Goal: Consume media (video, audio)

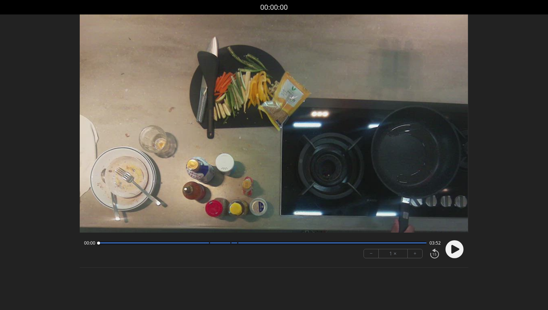
click at [208, 241] on div "00:00 03:52" at bounding box center [262, 244] width 356 height 6
click at [207, 246] on div "00:00 03:52" at bounding box center [262, 244] width 356 height 6
click at [207, 245] on div at bounding box center [262, 244] width 328 height 4
click at [209, 245] on div at bounding box center [207, 244] width 10 height 10
click at [212, 245] on div at bounding box center [210, 244] width 10 height 10
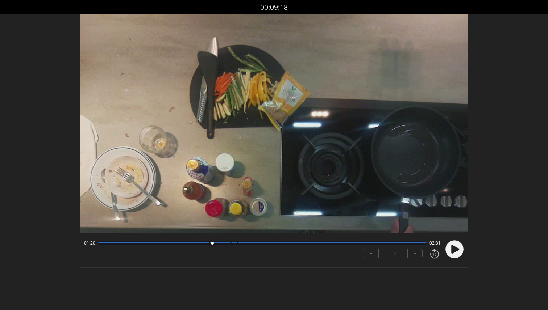
click at [217, 244] on div at bounding box center [262, 244] width 328 height 4
click at [221, 245] on div at bounding box center [218, 244] width 10 height 10
click at [225, 245] on div at bounding box center [221, 244] width 10 height 10
click at [226, 245] on div at bounding box center [225, 244] width 10 height 10
click at [230, 245] on div at bounding box center [231, 244] width 10 height 10
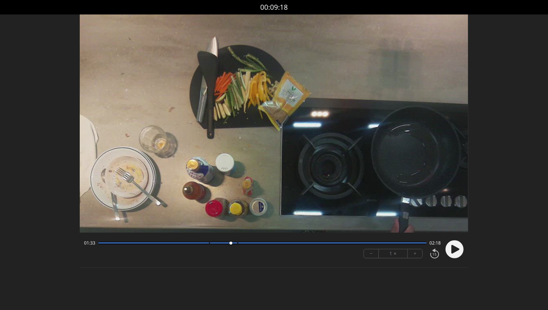
click at [235, 244] on div at bounding box center [262, 244] width 328 height 4
click at [231, 244] on div at bounding box center [235, 244] width 10 height 10
click at [232, 244] on div at bounding box center [231, 244] width 10 height 10
click at [234, 243] on div at bounding box center [233, 244] width 10 height 10
click at [237, 243] on div at bounding box center [237, 244] width 10 height 10
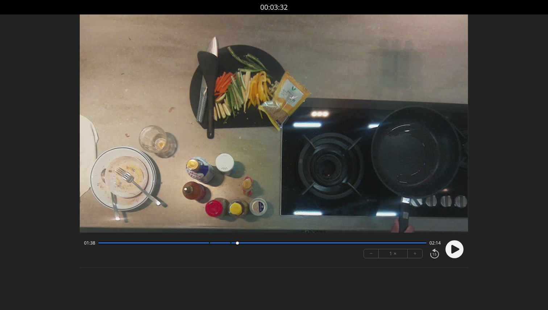
click at [241, 243] on div at bounding box center [237, 244] width 10 height 10
click at [249, 243] on div at bounding box center [332, 243] width 188 height 1
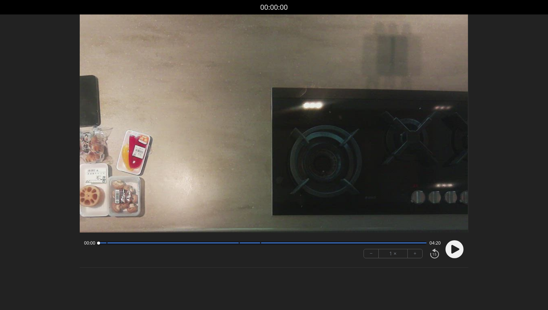
click at [452, 250] on icon at bounding box center [455, 249] width 8 height 9
click at [458, 250] on circle at bounding box center [454, 250] width 18 height 18
click at [458, 250] on icon at bounding box center [455, 249] width 8 height 9
click at [129, 243] on div at bounding box center [173, 243] width 132 height 1
click at [136, 243] on div at bounding box center [173, 243] width 132 height 1
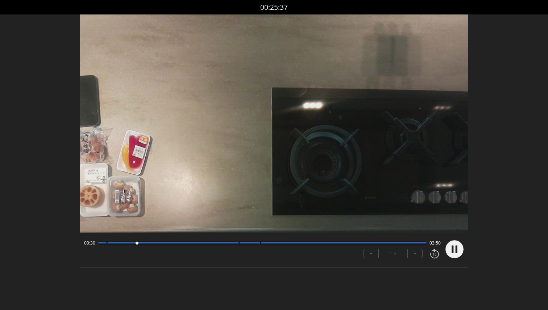
click at [146, 243] on div at bounding box center [173, 243] width 132 height 1
click at [159, 242] on div at bounding box center [262, 244] width 328 height 4
click at [170, 241] on div "00:48 03:31" at bounding box center [262, 244] width 356 height 6
click at [182, 243] on div at bounding box center [173, 243] width 132 height 1
click at [201, 241] on div "01:06 03:13" at bounding box center [262, 244] width 356 height 6
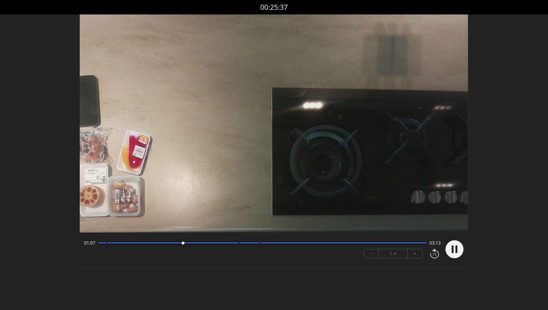
click at [224, 246] on div "01:07 03:13 − 1 × +" at bounding box center [260, 249] width 359 height 25
click at [231, 243] on div at bounding box center [173, 243] width 132 height 1
click at [237, 243] on div at bounding box center [262, 244] width 328 height 4
click at [262, 244] on div at bounding box center [262, 244] width 328 height 4
